Goal: Task Accomplishment & Management: Complete application form

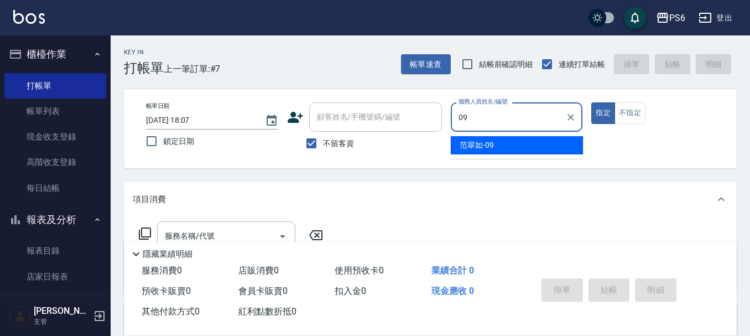
type input "09"
type button "true"
type input "[PERSON_NAME]-09"
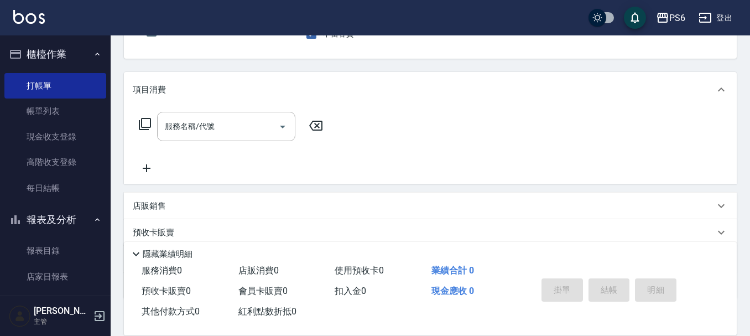
scroll to position [111, 0]
click at [250, 119] on input "服務名稱/代號" at bounding box center [218, 125] width 112 height 19
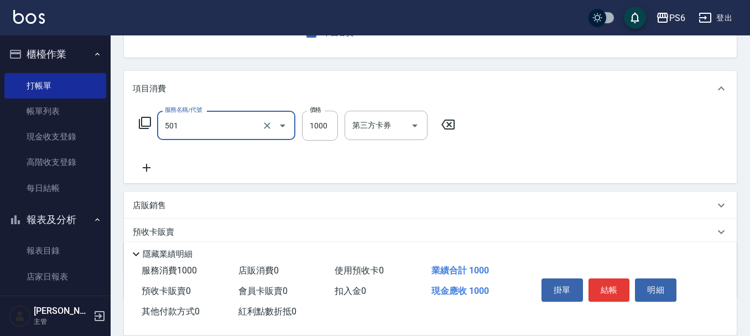
type input "局部染髮(501)"
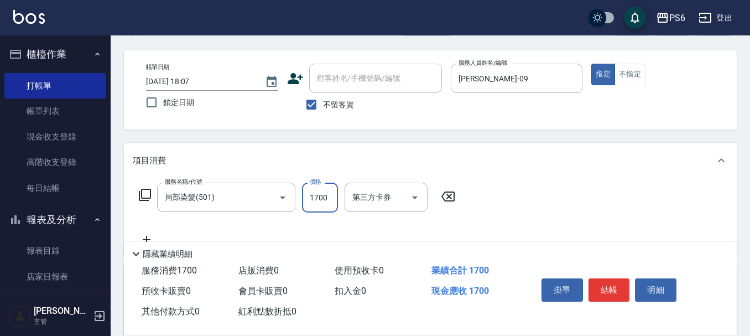
scroll to position [55, 0]
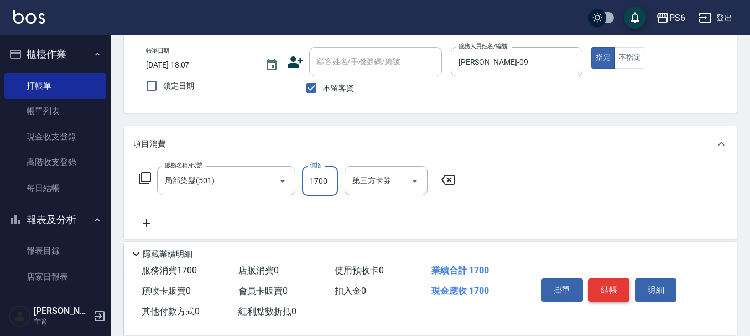
type input "1700"
click at [615, 290] on button "結帳" at bounding box center [610, 289] width 42 height 23
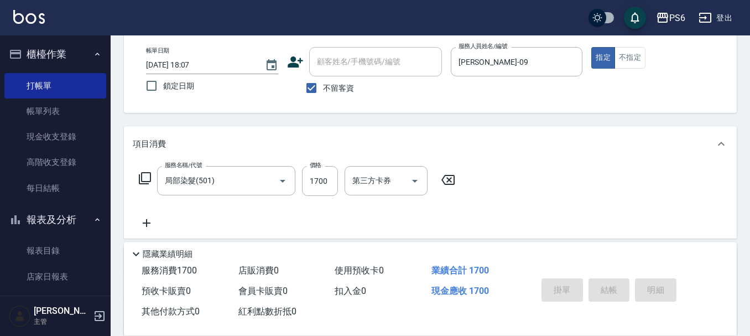
type input "[DATE] 19:28"
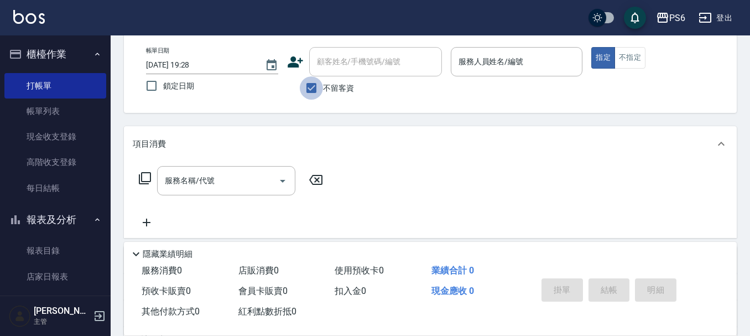
drag, startPoint x: 308, startPoint y: 82, endPoint x: 370, endPoint y: 62, distance: 65.6
click at [311, 82] on input "不留客資" at bounding box center [311, 87] width 23 height 23
checkbox input "false"
click at [370, 62] on input "顧客姓名/手機號碼/編號" at bounding box center [367, 61] width 106 height 19
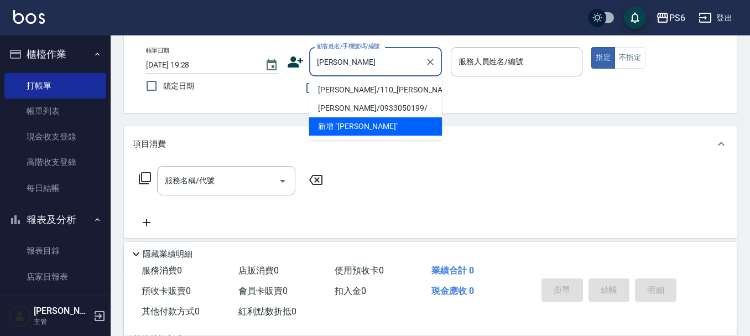
click at [351, 91] on li "[PERSON_NAME]/110_[PERSON_NAME]/110" at bounding box center [375, 90] width 133 height 18
type input "[PERSON_NAME]/110_[PERSON_NAME]/110"
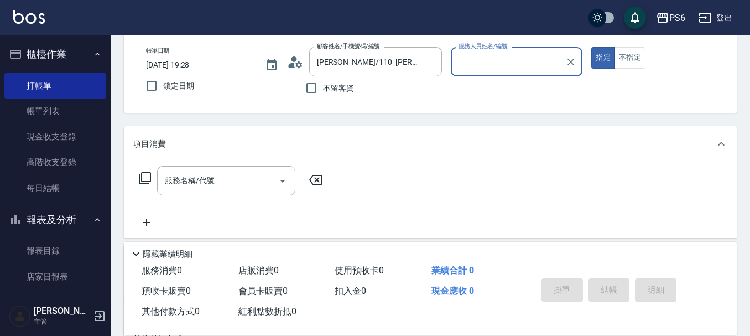
type input "[PERSON_NAME]-06"
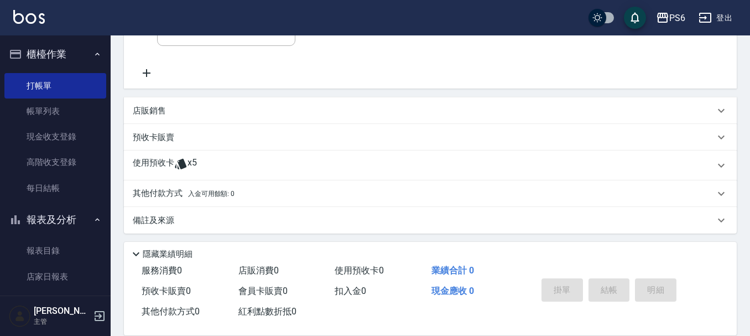
scroll to position [209, 0]
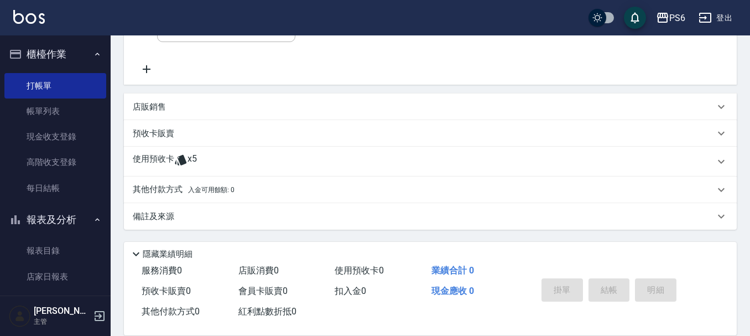
click at [188, 167] on span "x5" at bounding box center [192, 161] width 9 height 17
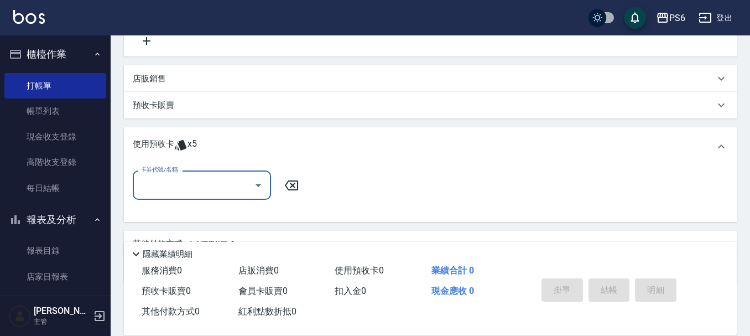
scroll to position [264, 0]
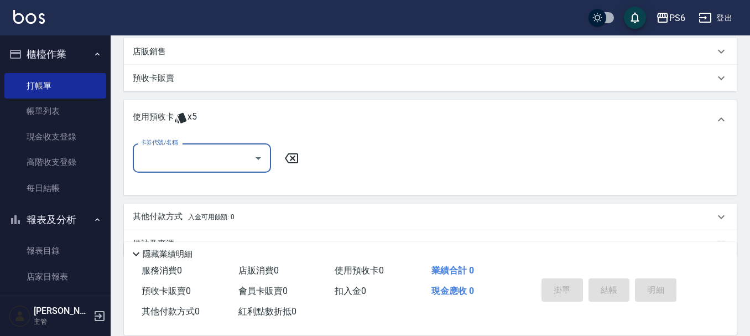
click at [189, 166] on input "卡券代號/名稱" at bounding box center [194, 157] width 112 height 19
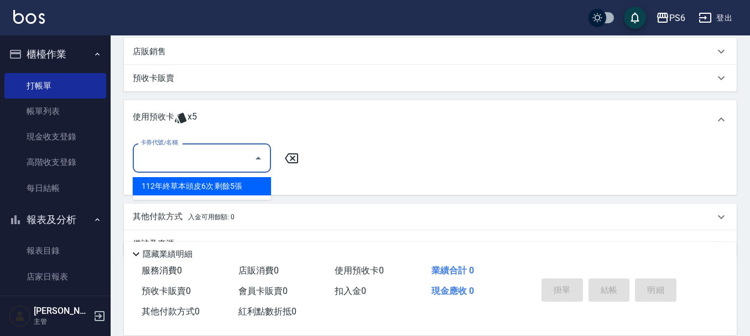
click at [227, 186] on div "112年終草本頭皮6次 剩餘5張" at bounding box center [202, 186] width 138 height 18
type input "112年終草本頭皮6次"
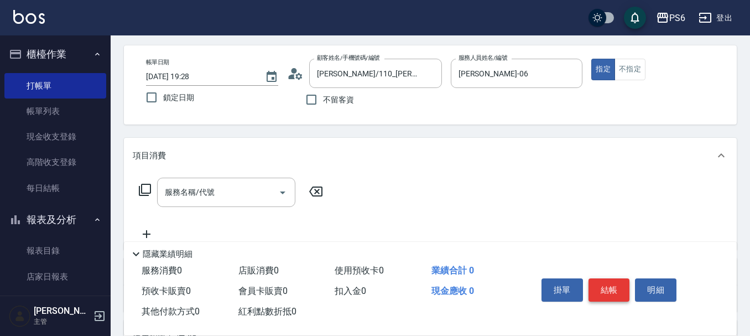
scroll to position [0, 0]
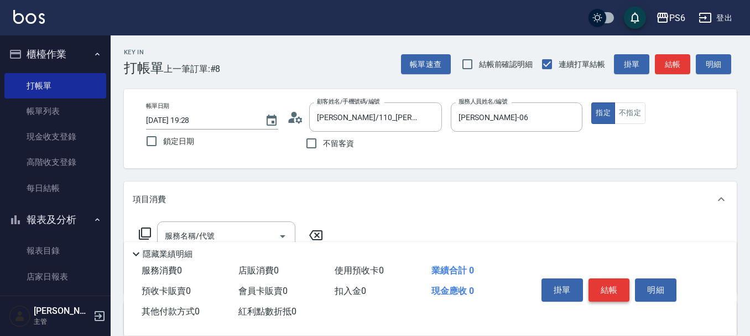
click at [598, 278] on button "結帳" at bounding box center [610, 289] width 42 height 23
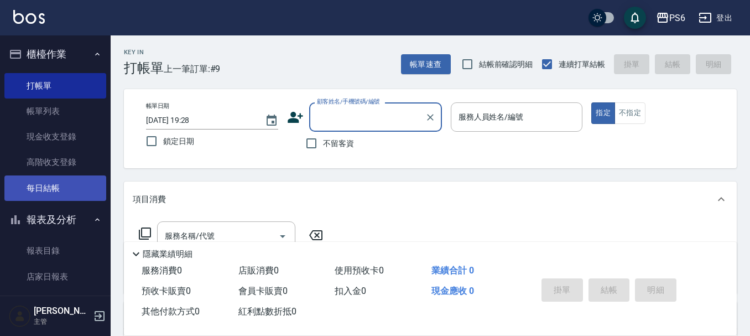
click at [28, 194] on link "每日結帳" at bounding box center [55, 187] width 102 height 25
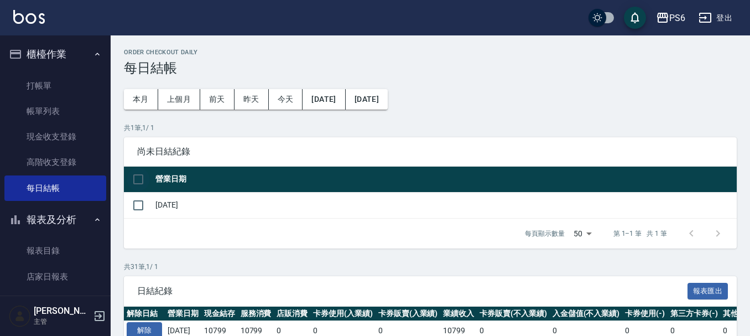
click at [140, 178] on input "checkbox" at bounding box center [138, 179] width 23 height 23
checkbox input "true"
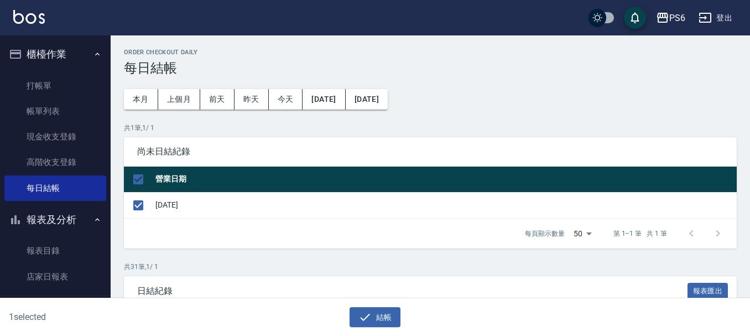
drag, startPoint x: 364, startPoint y: 320, endPoint x: 343, endPoint y: 158, distance: 163.5
click at [364, 320] on icon "button" at bounding box center [365, 316] width 13 height 13
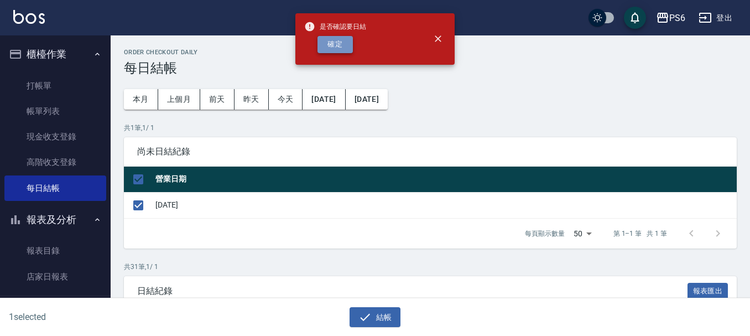
click at [342, 46] on button "確定" at bounding box center [335, 44] width 35 height 17
checkbox input "false"
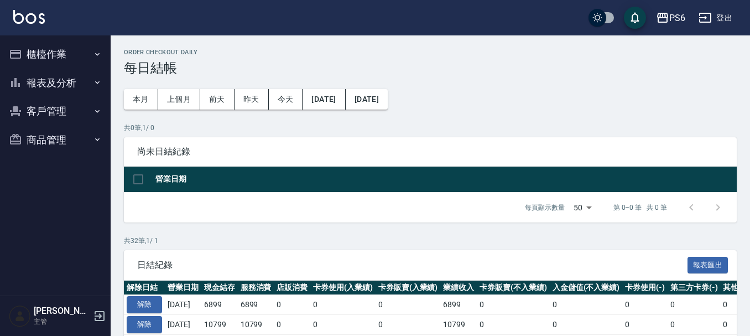
click at [79, 81] on button "報表及分析" at bounding box center [55, 83] width 102 height 29
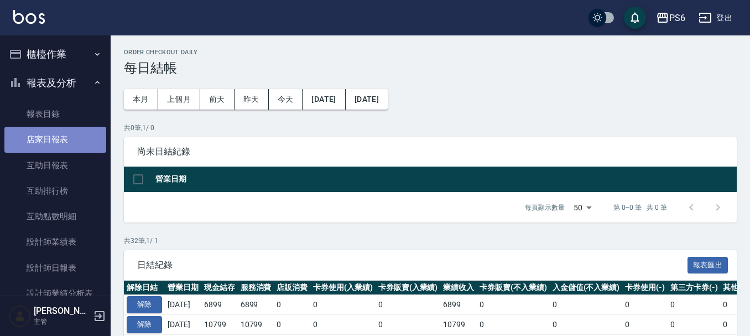
click at [66, 149] on link "店家日報表" at bounding box center [55, 139] width 102 height 25
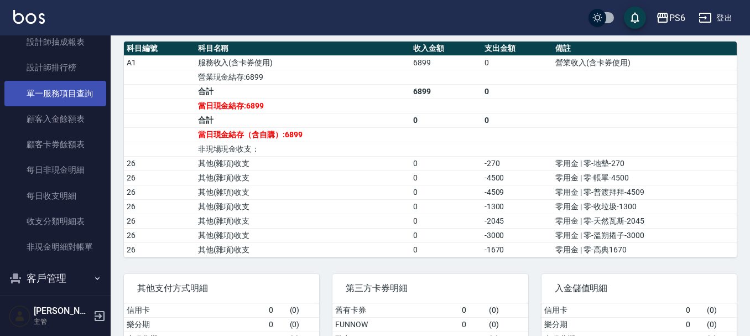
scroll to position [221, 0]
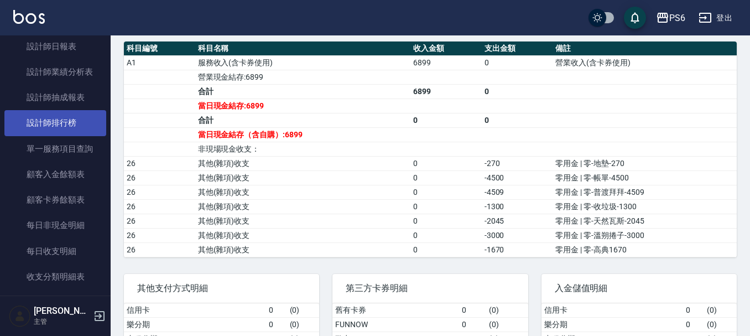
click at [71, 123] on link "設計師排行榜" at bounding box center [55, 122] width 102 height 25
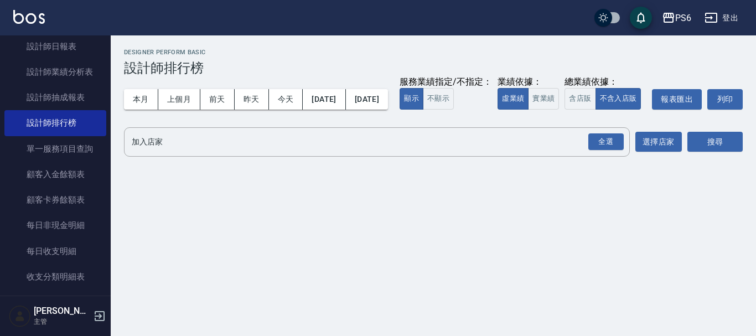
drag, startPoint x: 605, startPoint y: 157, endPoint x: 402, endPoint y: 83, distance: 216.2
click at [605, 151] on div "全選" at bounding box center [605, 141] width 35 height 17
click at [708, 153] on button "搜尋" at bounding box center [714, 142] width 55 height 20
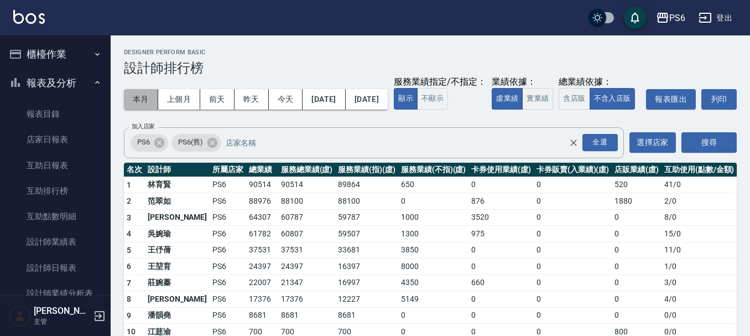
click at [136, 105] on button "本月" at bounding box center [141, 99] width 34 height 20
drag, startPoint x: 168, startPoint y: 96, endPoint x: 297, endPoint y: 96, distance: 129.5
click at [169, 96] on button "上個月" at bounding box center [179, 99] width 42 height 20
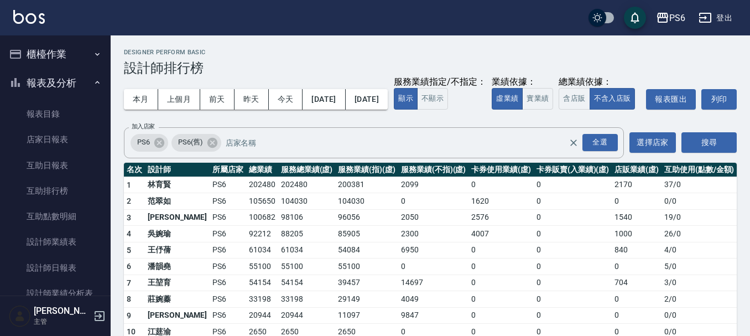
click at [388, 96] on button "[DATE]" at bounding box center [367, 99] width 42 height 20
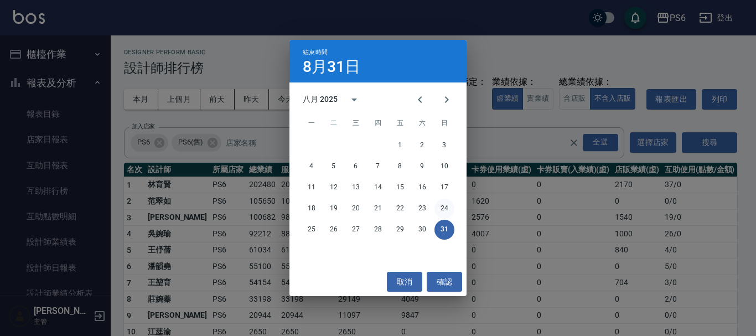
click at [449, 206] on button "24" at bounding box center [444, 209] width 20 height 20
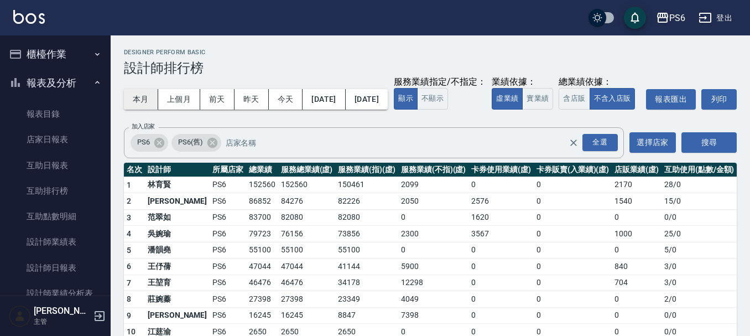
click at [141, 103] on button "本月" at bounding box center [141, 99] width 34 height 20
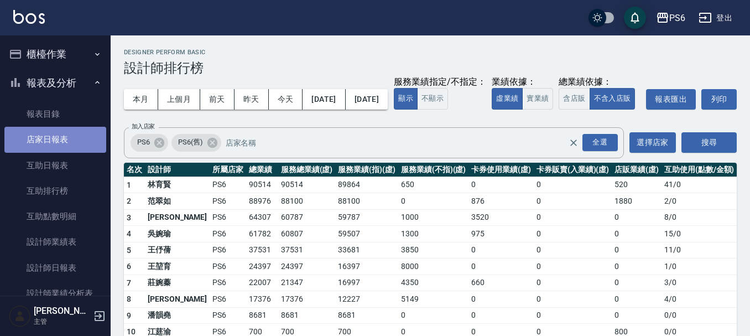
click at [59, 141] on link "店家日報表" at bounding box center [55, 139] width 102 height 25
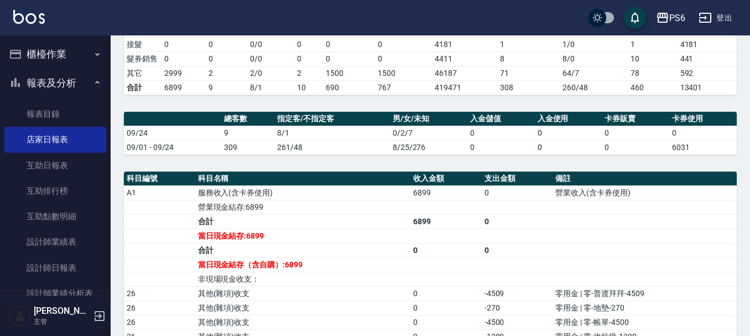
scroll to position [277, 0]
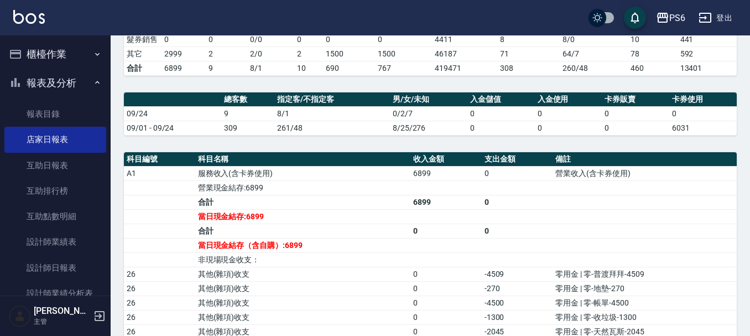
click at [4, 127] on link "店家日報表" at bounding box center [55, 139] width 102 height 25
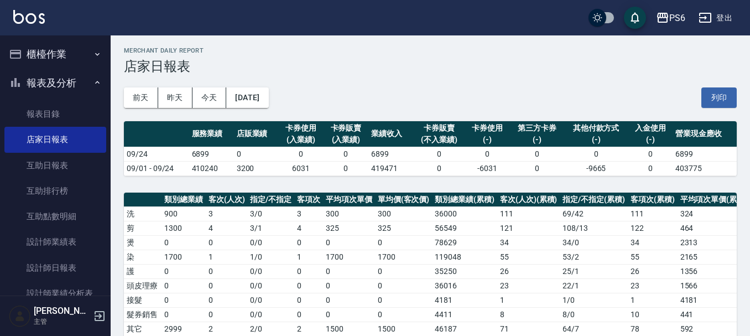
scroll to position [0, 0]
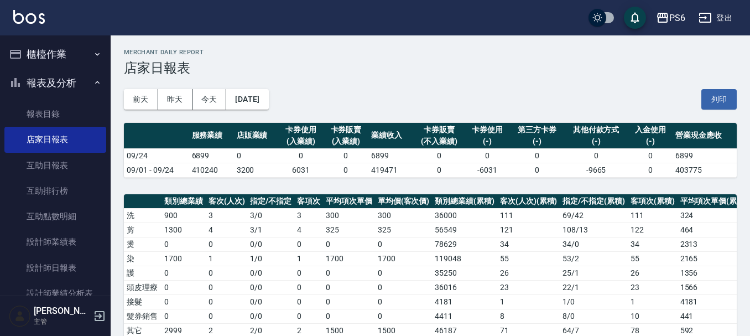
click at [66, 55] on button "櫃檯作業" at bounding box center [55, 54] width 102 height 29
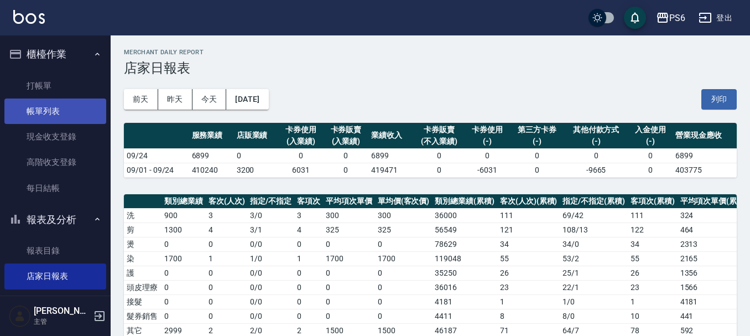
click at [64, 103] on link "帳單列表" at bounding box center [55, 111] width 102 height 25
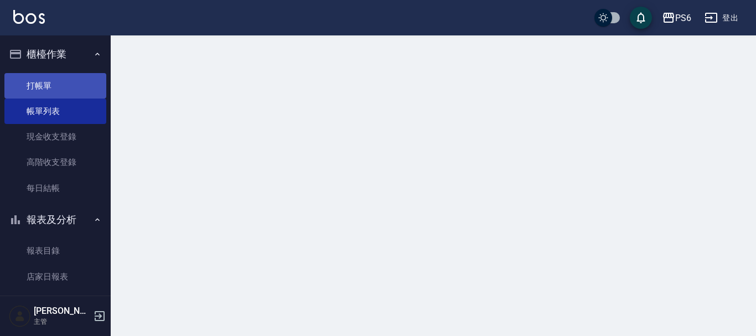
click at [64, 92] on link "打帳單" at bounding box center [55, 85] width 102 height 25
